Goal: Book appointment/travel/reservation

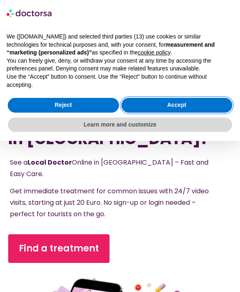
click at [141, 105] on button "Accept" at bounding box center [176, 105] width 111 height 15
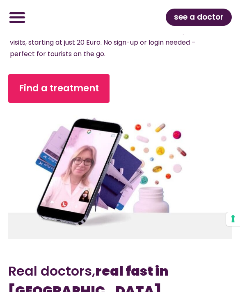
scroll to position [149, 0]
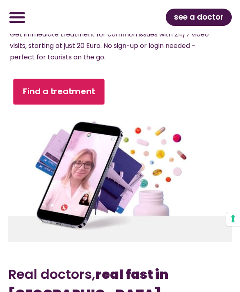
click at [41, 93] on link "Find a treatment" at bounding box center [58, 92] width 91 height 26
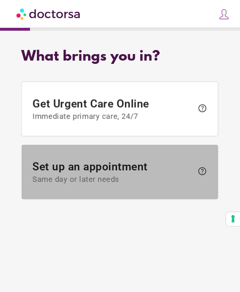
click at [62, 169] on span "Set up an appointment Same day or later needs" at bounding box center [113, 173] width 161 height 24
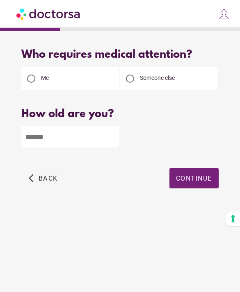
click at [59, 141] on input "number" at bounding box center [69, 136] width 97 height 21
type input "**"
click at [195, 176] on span "Continue" at bounding box center [194, 179] width 36 height 8
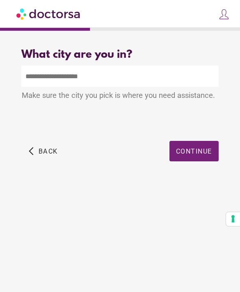
click at [175, 78] on input "text" at bounding box center [119, 76] width 197 height 21
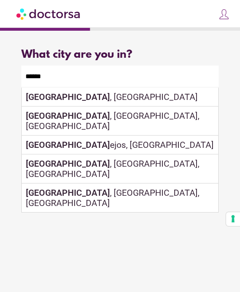
click at [201, 157] on div "[GEOGRAPHIC_DATA] , [GEOGRAPHIC_DATA], [GEOGRAPHIC_DATA]" at bounding box center [120, 169] width 196 height 29
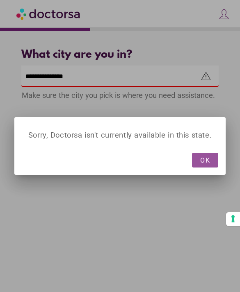
click at [204, 158] on span "OK" at bounding box center [205, 160] width 10 height 8
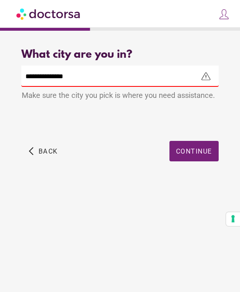
click at [175, 84] on input "**********" at bounding box center [119, 76] width 197 height 21
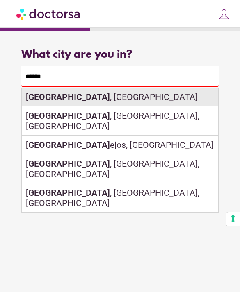
click at [38, 98] on strong "[GEOGRAPHIC_DATA]" at bounding box center [68, 97] width 84 height 10
type input "**********"
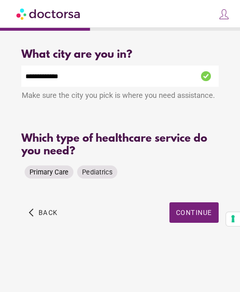
click at [43, 176] on span "Primary Care" at bounding box center [49, 173] width 39 height 8
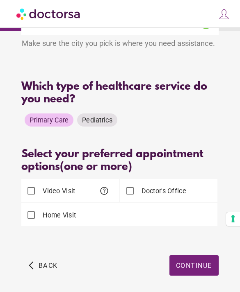
scroll to position [58, 0]
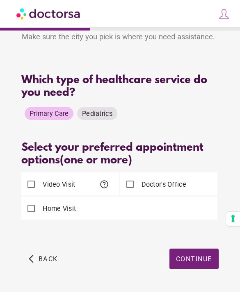
click at [167, 182] on label "Doctor's Office" at bounding box center [163, 184] width 46 height 9
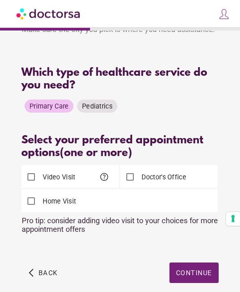
scroll to position [81, 0]
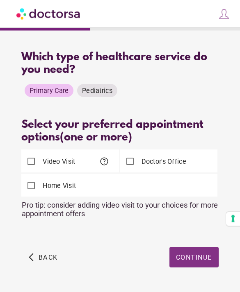
click at [203, 262] on span "Continue" at bounding box center [194, 258] width 36 height 8
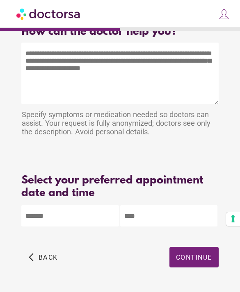
scroll to position [0, 0]
